Goal: Entertainment & Leisure: Consume media (video, audio)

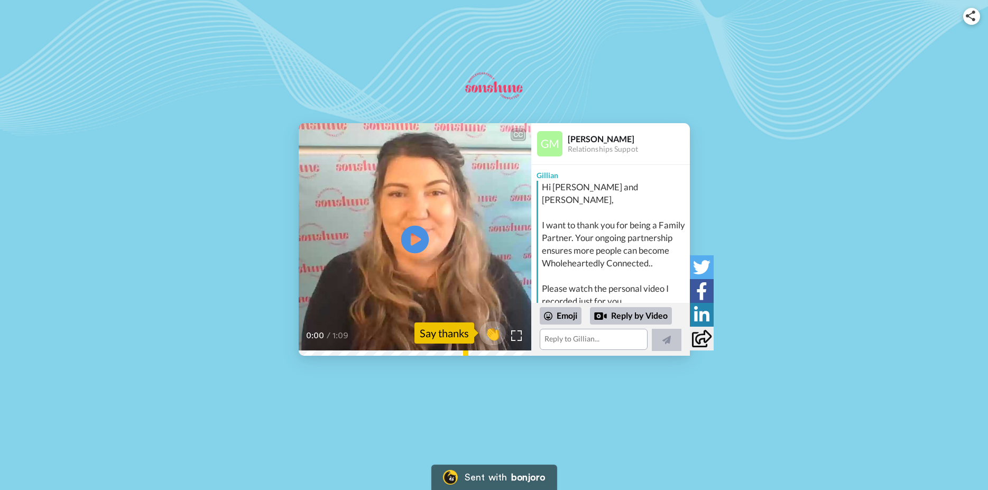
click at [416, 237] on icon "Play/Pause" at bounding box center [415, 239] width 28 height 50
click at [416, 237] on icon at bounding box center [415, 239] width 28 height 28
click at [516, 330] on div at bounding box center [516, 335] width 15 height 15
click at [518, 331] on img at bounding box center [516, 335] width 11 height 11
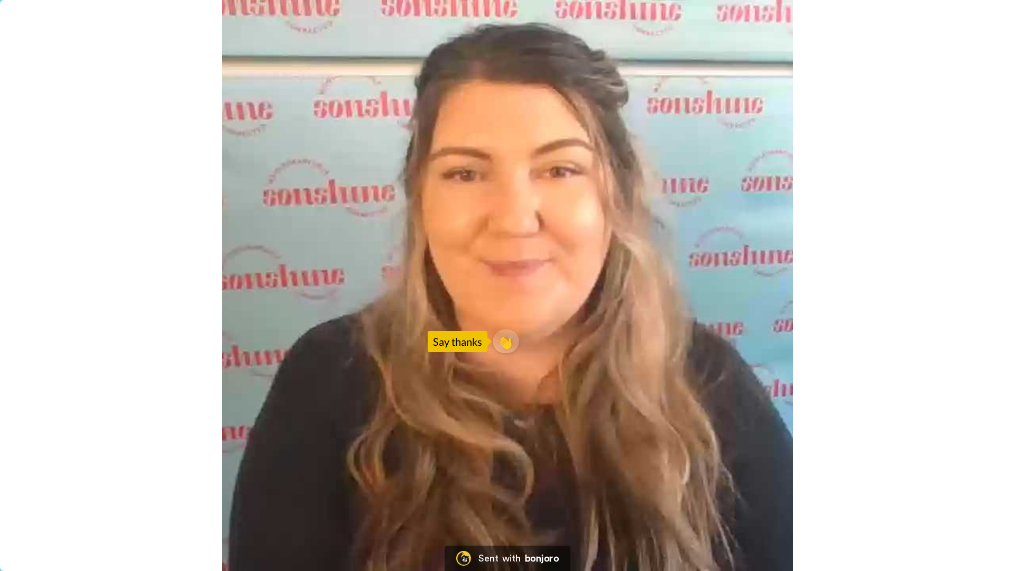
click at [308, 490] on video at bounding box center [507, 285] width 1015 height 571
click at [516, 301] on video at bounding box center [507, 285] width 1015 height 571
click at [860, 490] on video at bounding box center [507, 285] width 1015 height 571
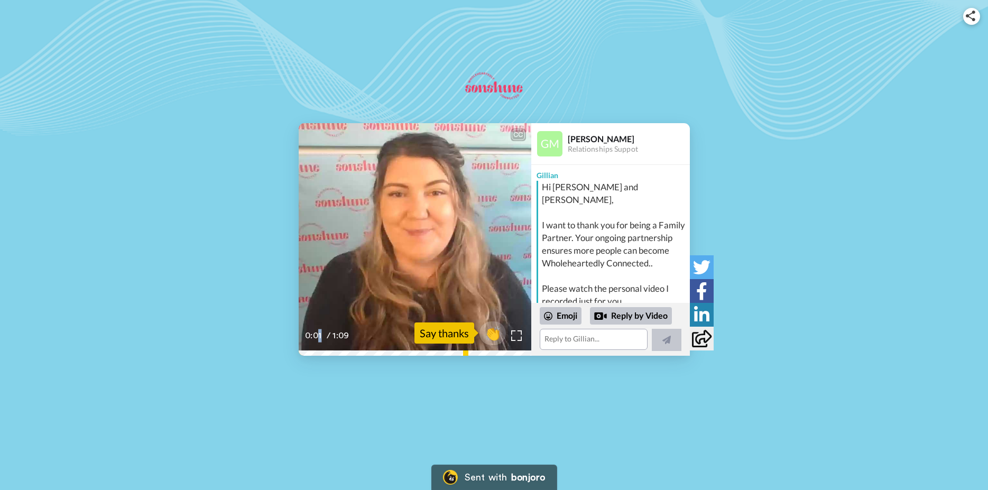
click at [316, 334] on span "0:01" at bounding box center [315, 335] width 20 height 13
drag, startPoint x: 306, startPoint y: 350, endPoint x: 296, endPoint y: 349, distance: 10.1
click at [299, 349] on div "CC Play/Pause Hi [PERSON_NAME] and [PERSON_NAME], it is [PERSON_NAME] here from…" at bounding box center [415, 239] width 233 height 233
click at [412, 238] on icon "Play/Pause" at bounding box center [415, 239] width 28 height 50
click at [517, 331] on img at bounding box center [516, 335] width 11 height 11
